Goal: Task Accomplishment & Management: Use online tool/utility

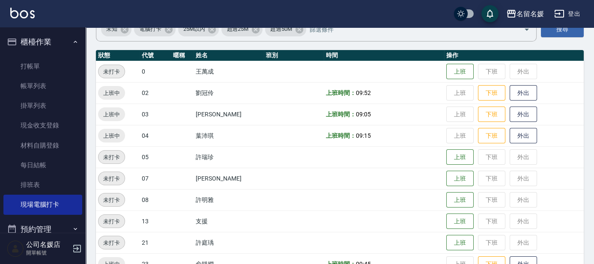
scroll to position [39, 0]
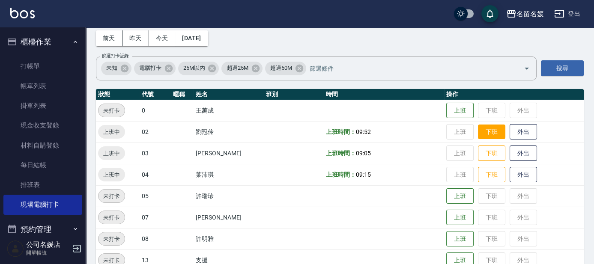
click at [490, 133] on button "下班" at bounding box center [491, 132] width 27 height 15
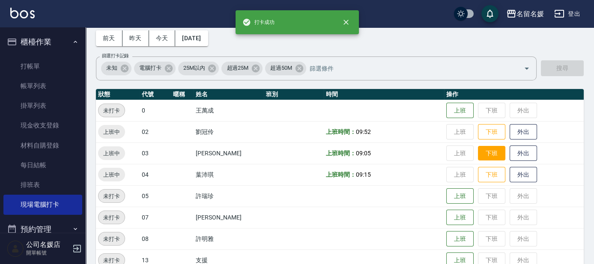
click at [490, 151] on td "上班 下班 外出" at bounding box center [514, 153] width 140 height 21
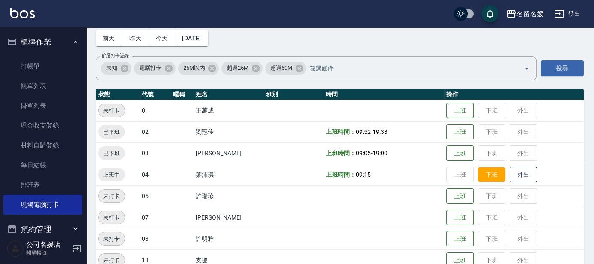
click at [490, 173] on button "下班" at bounding box center [491, 174] width 27 height 15
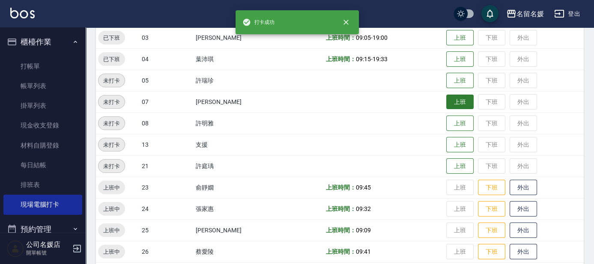
scroll to position [155, 0]
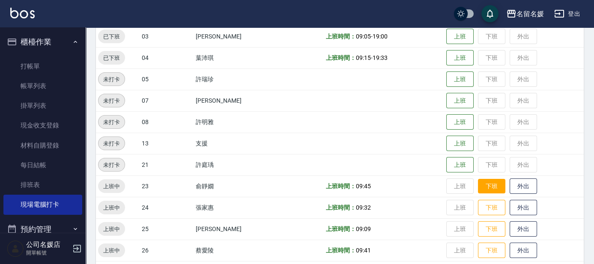
click at [485, 183] on button "下班" at bounding box center [491, 186] width 27 height 15
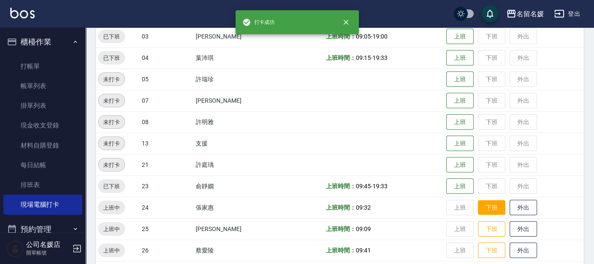
click at [489, 209] on button "下班" at bounding box center [491, 207] width 27 height 15
click at [491, 232] on button "下班" at bounding box center [491, 229] width 27 height 15
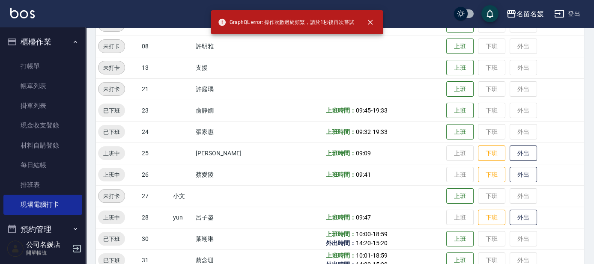
scroll to position [233, 0]
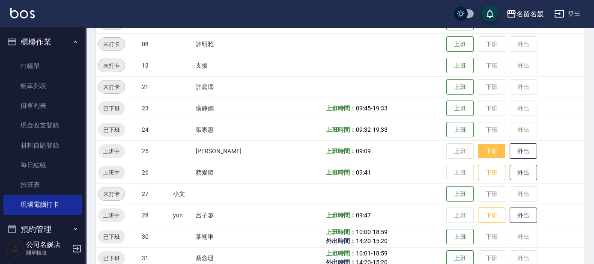
click at [488, 153] on button "下班" at bounding box center [491, 151] width 27 height 15
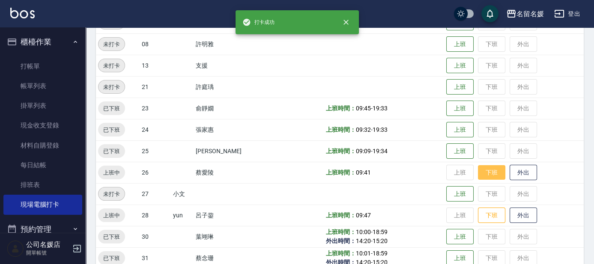
click at [491, 173] on button "下班" at bounding box center [491, 172] width 27 height 15
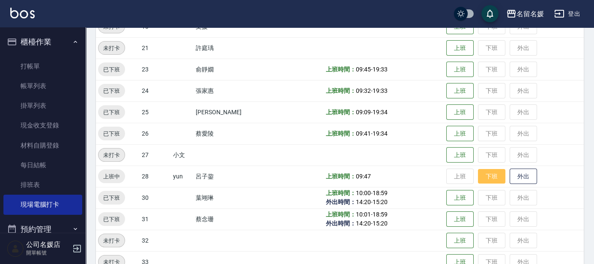
click at [488, 179] on button "下班" at bounding box center [491, 176] width 27 height 15
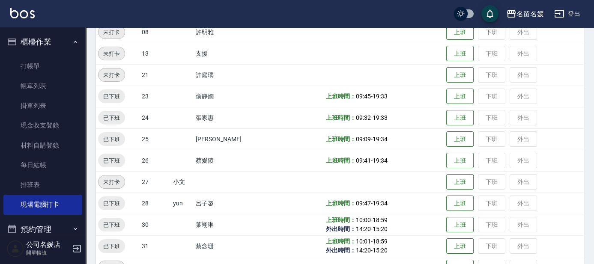
scroll to position [194, 0]
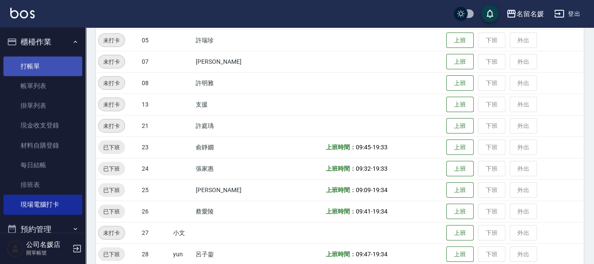
click at [52, 69] on link "打帳單" at bounding box center [42, 67] width 79 height 20
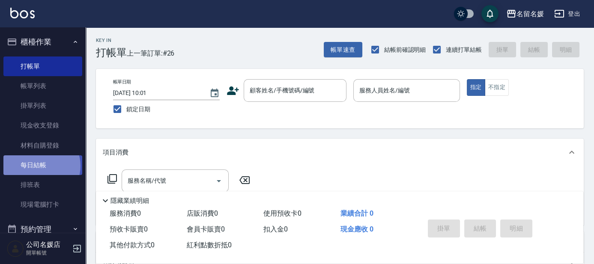
click at [40, 166] on link "每日結帳" at bounding box center [42, 165] width 79 height 20
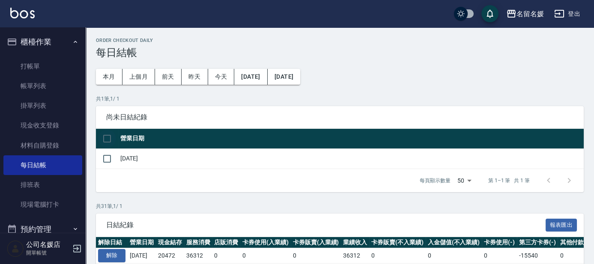
click at [109, 136] on input "checkbox" at bounding box center [107, 139] width 18 height 18
checkbox input "true"
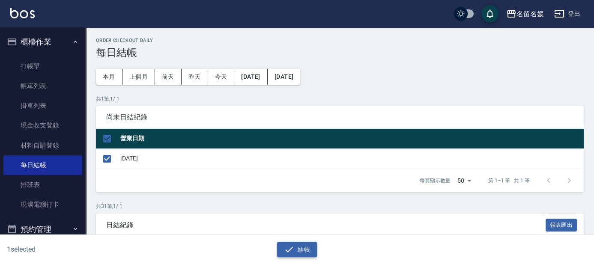
click at [300, 250] on button "結帳" at bounding box center [297, 250] width 40 height 16
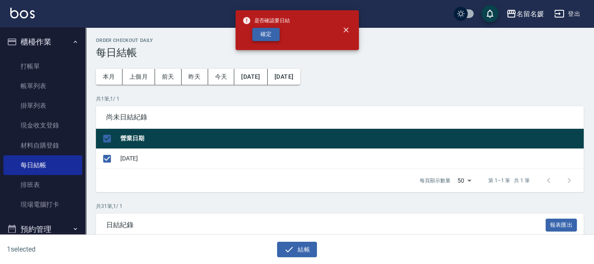
click at [271, 35] on button "確定" at bounding box center [265, 34] width 27 height 13
checkbox input "false"
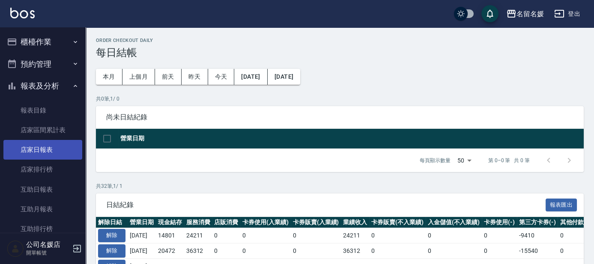
click at [36, 152] on link "店家日報表" at bounding box center [42, 150] width 79 height 20
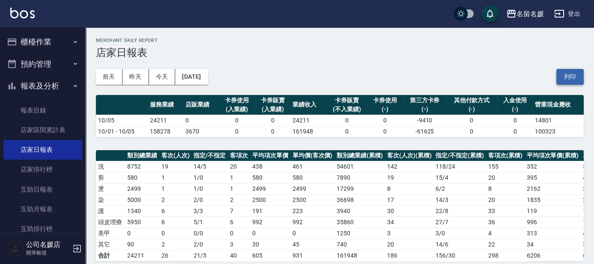
click at [567, 76] on button "列印" at bounding box center [569, 77] width 27 height 16
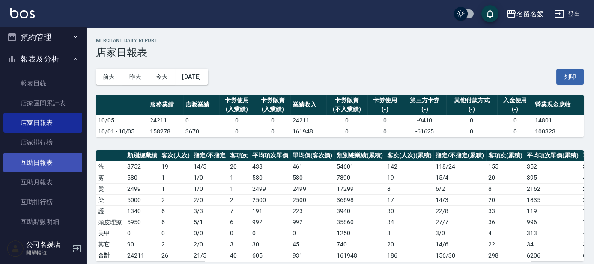
scroll to position [77, 0]
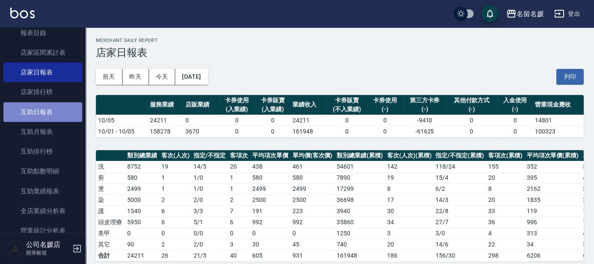
click at [61, 111] on link "互助日報表" at bounding box center [42, 112] width 79 height 20
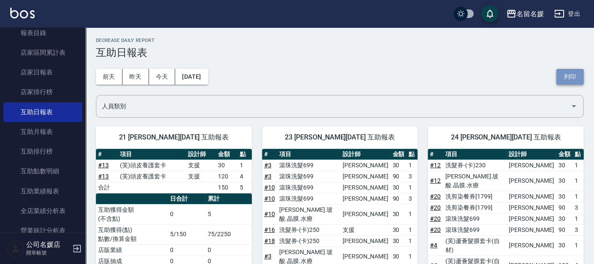
click at [569, 73] on button "列印" at bounding box center [569, 77] width 27 height 16
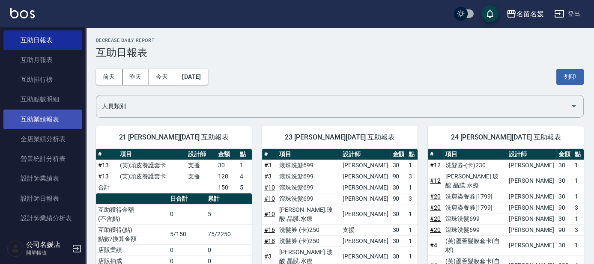
scroll to position [155, 0]
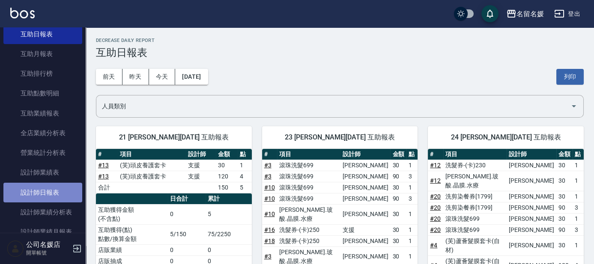
click at [59, 196] on link "設計師日報表" at bounding box center [42, 193] width 79 height 20
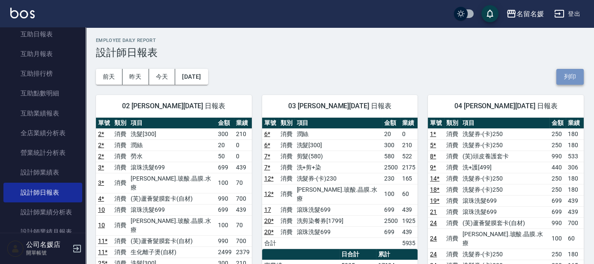
click at [569, 74] on button "列印" at bounding box center [569, 77] width 27 height 16
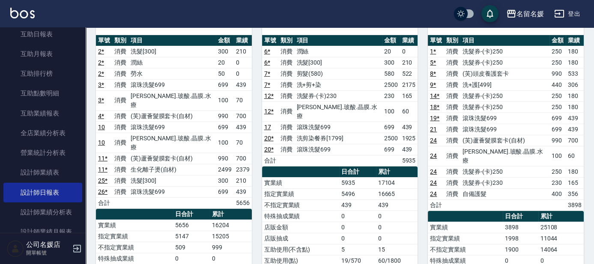
scroll to position [116, 0]
